Goal: Navigation & Orientation: Find specific page/section

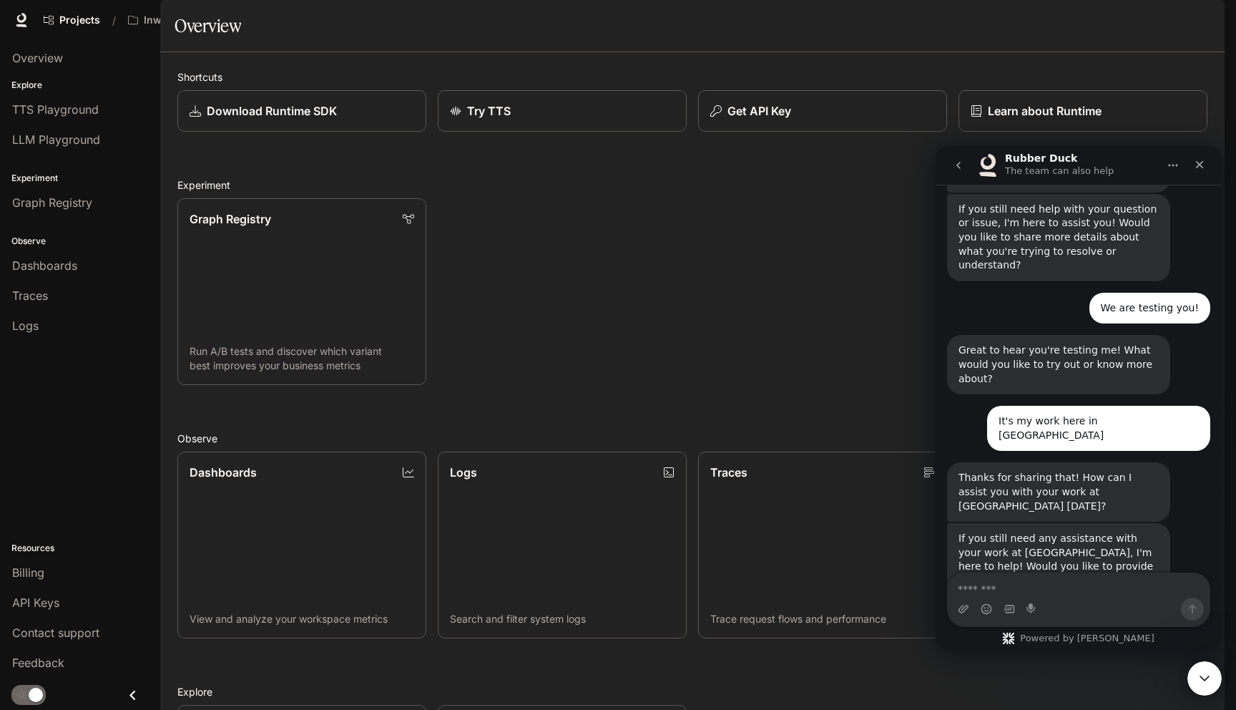
scroll to position [451, 0]
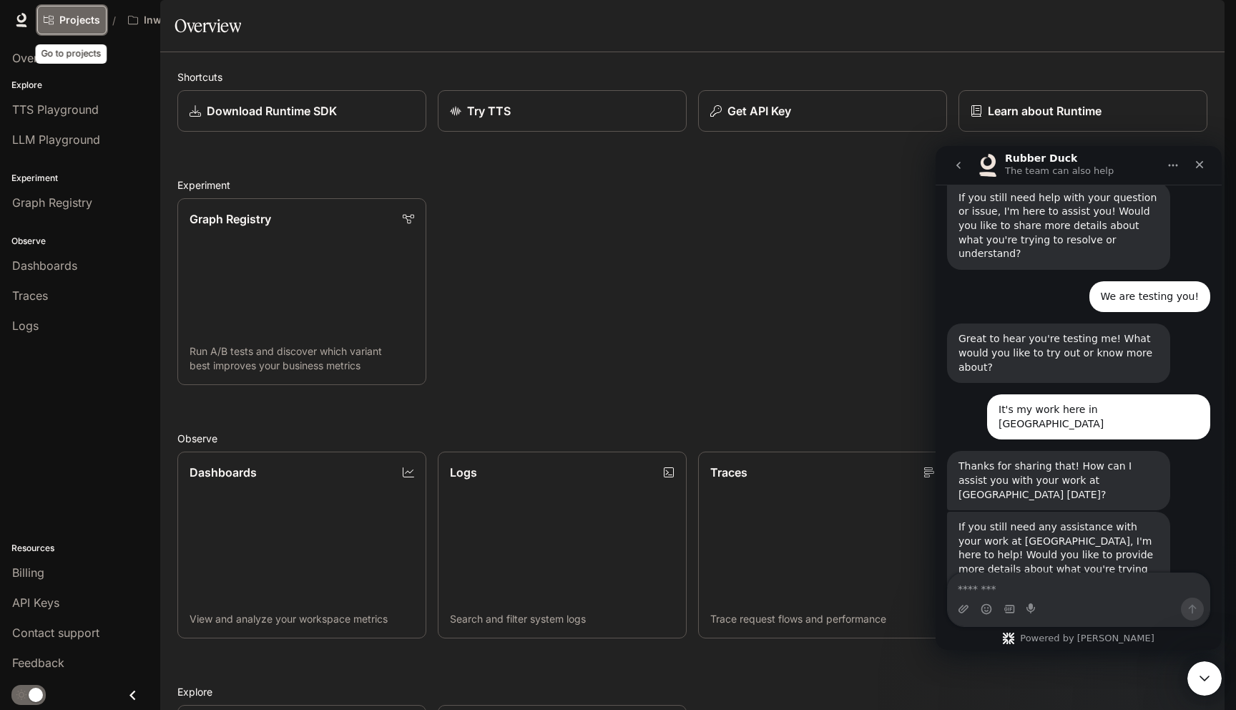
click at [82, 17] on span "Projects" at bounding box center [79, 20] width 41 height 12
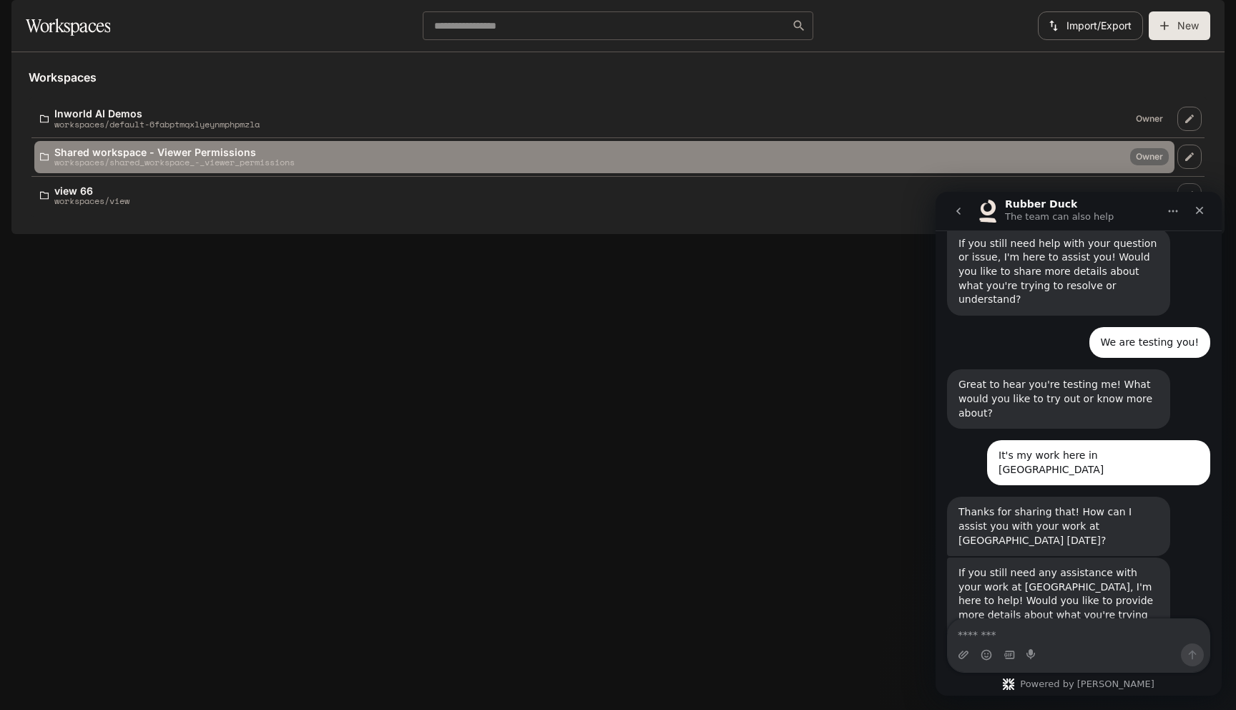
click at [181, 157] on p "Shared workspace - Viewer Permissions" at bounding box center [174, 152] width 240 height 11
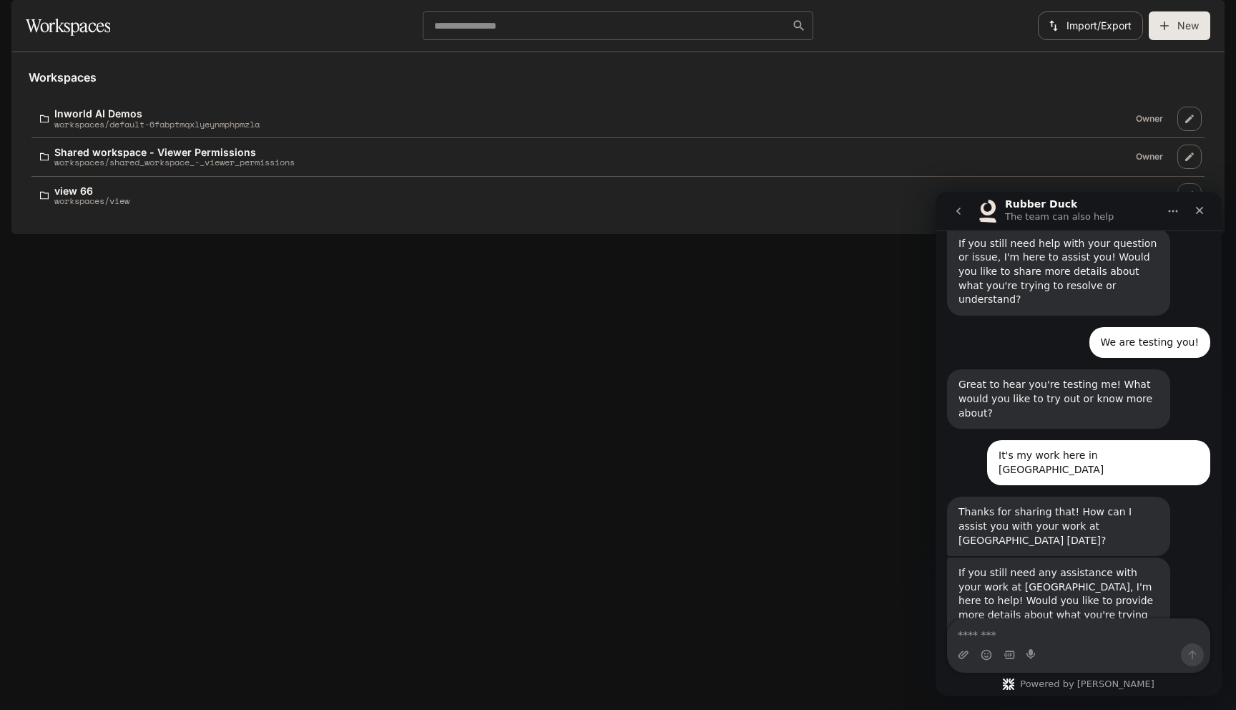
click at [1213, 22] on div "button" at bounding box center [1205, 20] width 20 height 20
click at [1201, 207] on icon "Close" at bounding box center [1199, 210] width 11 height 11
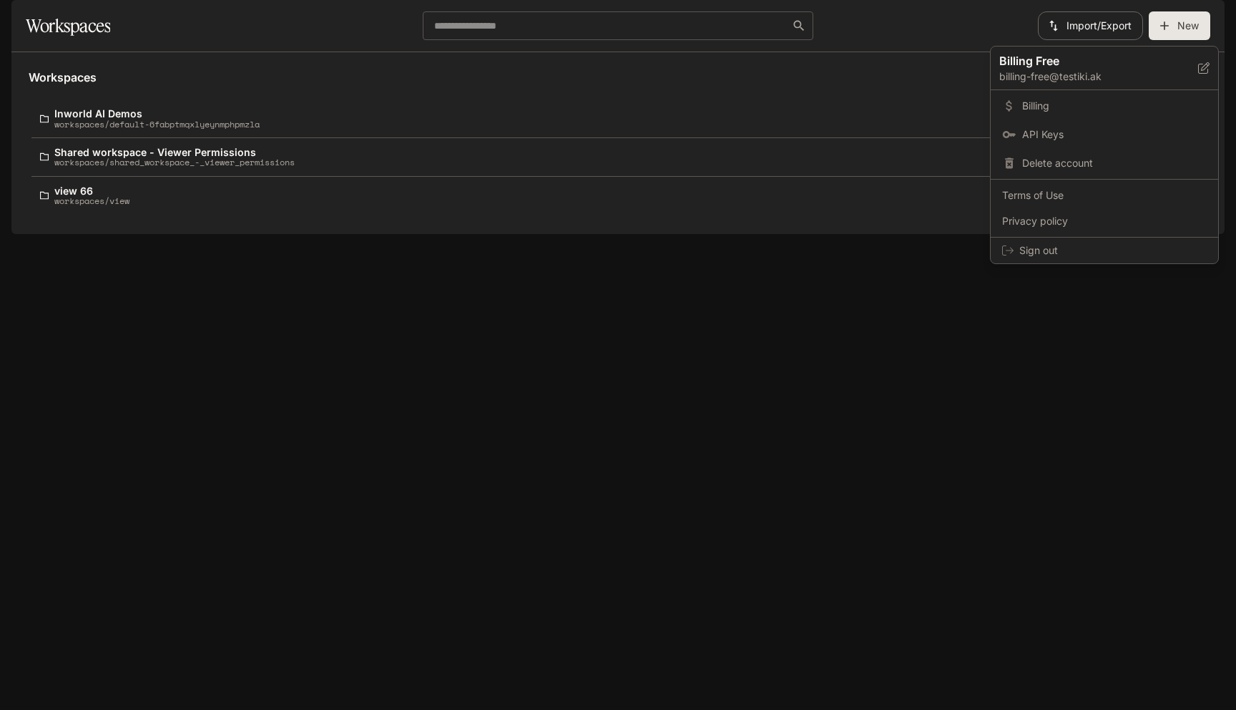
scroll to position [451, 0]
click at [1177, 249] on span "Sign out" at bounding box center [1113, 250] width 187 height 14
